Goal: Find specific page/section: Find specific page/section

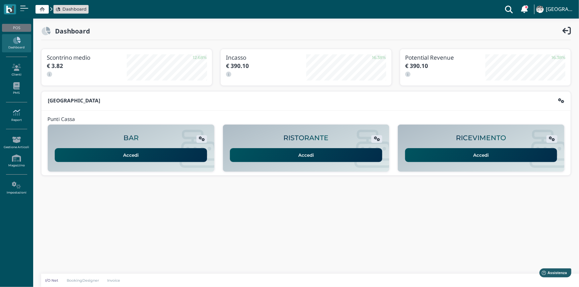
click at [20, 110] on icon at bounding box center [16, 112] width 29 height 7
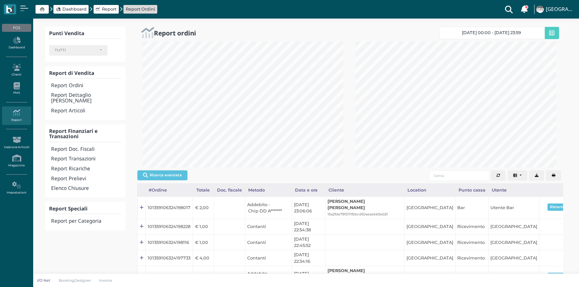
select select
